Goal: Task Accomplishment & Management: Manage account settings

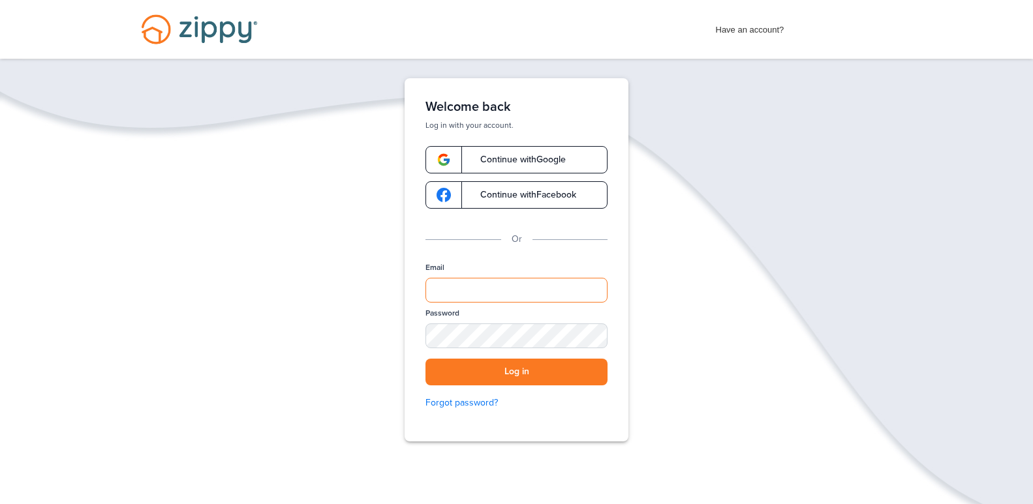
click at [460, 284] on input "Email" at bounding box center [516, 290] width 182 height 25
type input "**********"
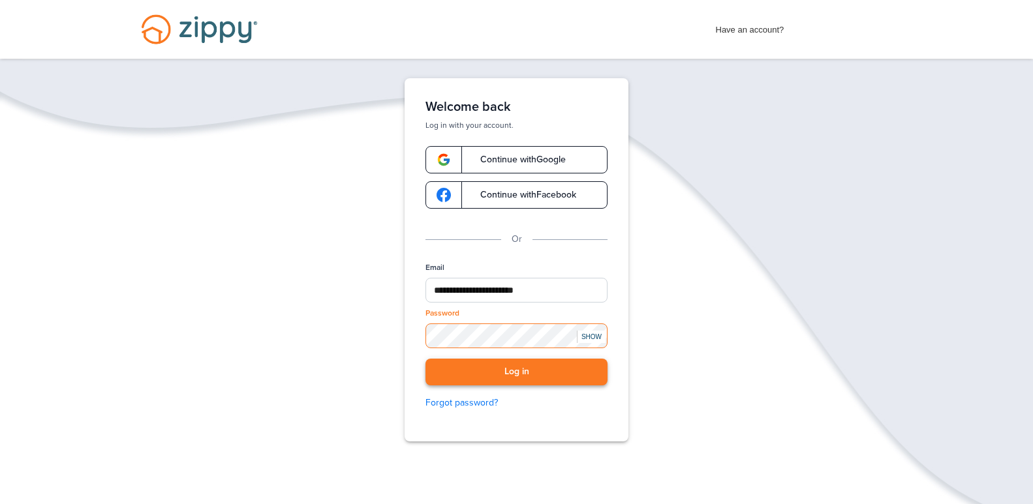
click at [425, 359] on button "Log in" at bounding box center [516, 372] width 182 height 27
click at [541, 381] on button "Log in" at bounding box center [516, 372] width 182 height 27
